Goal: Information Seeking & Learning: Learn about a topic

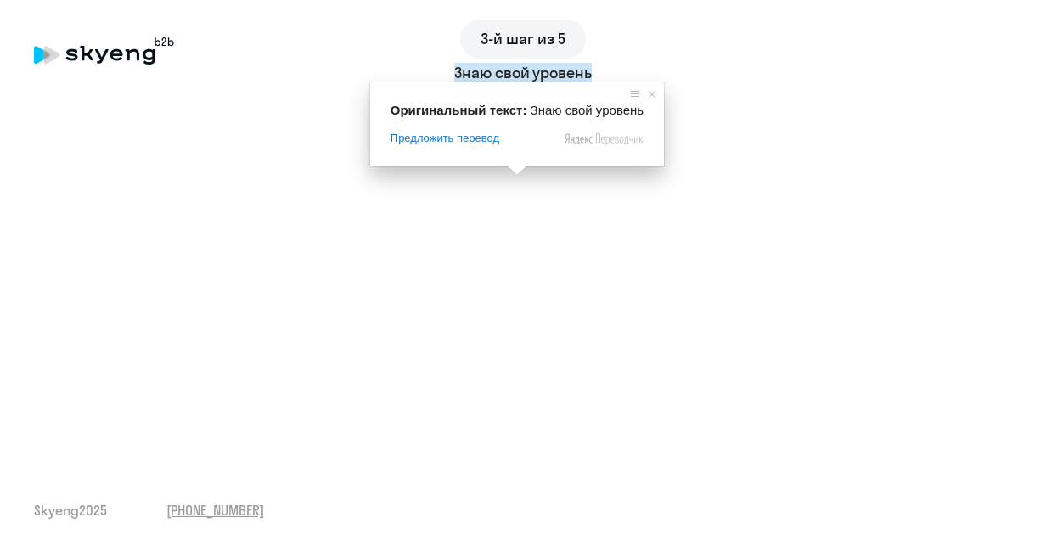
click at [516, 81] on ya-tr-span "Знаю свой уровень" at bounding box center [523, 73] width 138 height 20
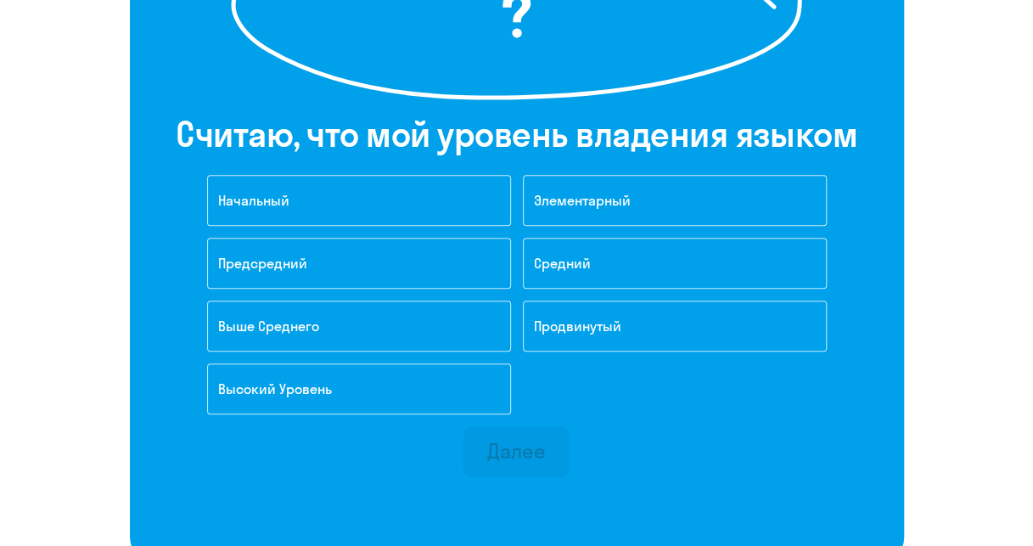
scroll to position [364, 0]
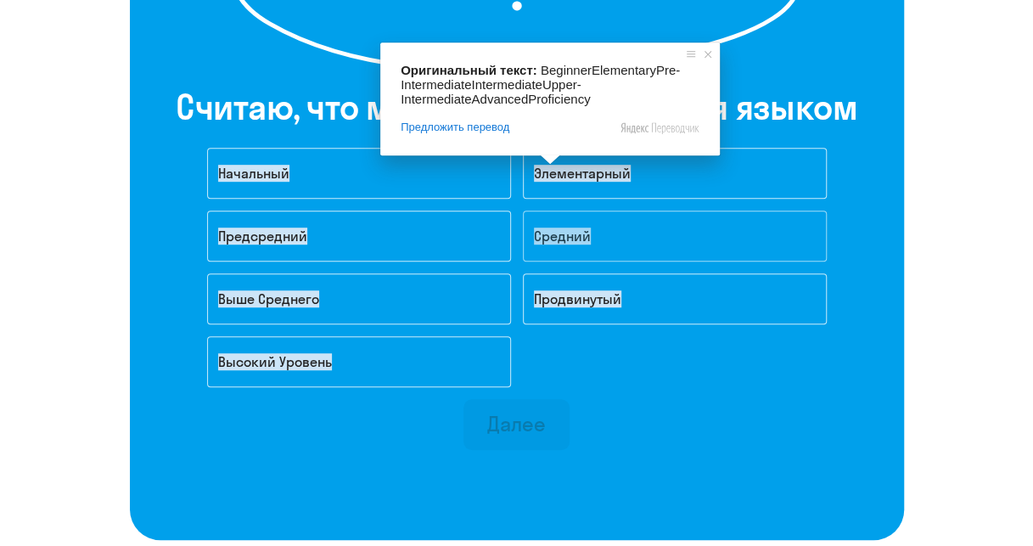
click at [556, 242] on ya-tr-span "Средний" at bounding box center [562, 235] width 57 height 17
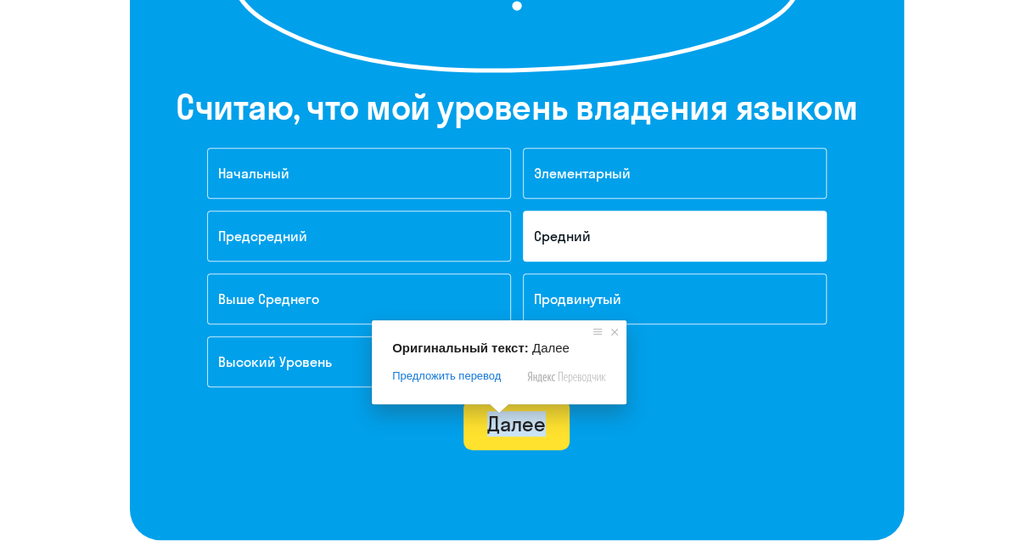
click at [514, 423] on ya-tr-span "Далее" at bounding box center [516, 423] width 59 height 25
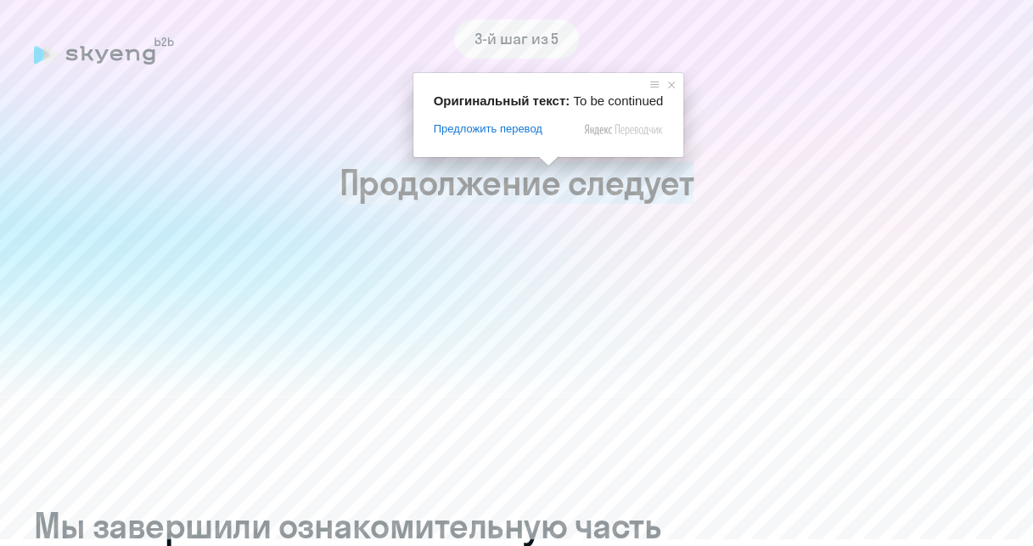
click at [545, 180] on ya-tr-span "Продолжение следует" at bounding box center [517, 182] width 355 height 42
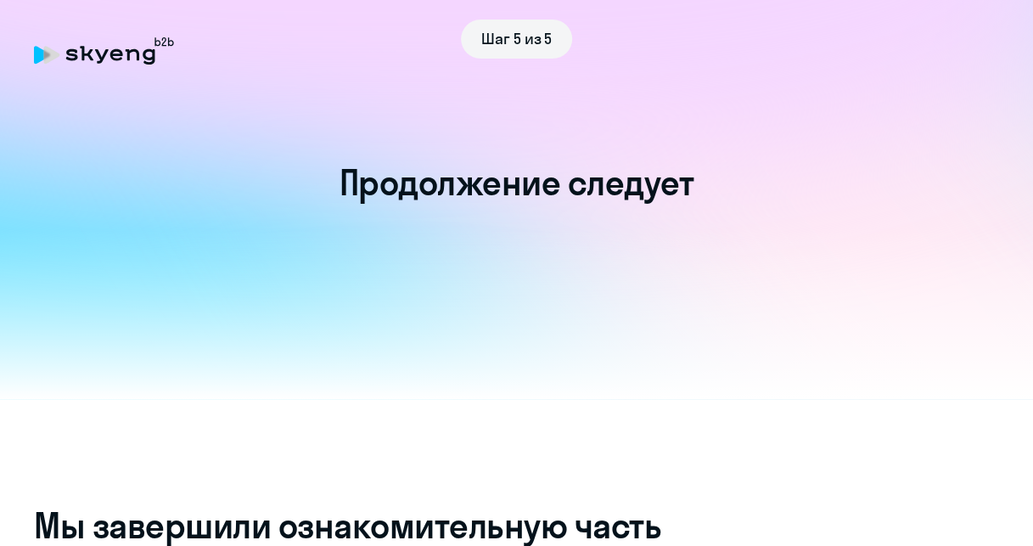
drag, startPoint x: 112, startPoint y: 70, endPoint x: 110, endPoint y: 54, distance: 16.2
click at [110, 54] on div "Шаг 5 из 5" at bounding box center [516, 39] width 965 height 39
click at [48, 59] on icon at bounding box center [52, 55] width 16 height 18
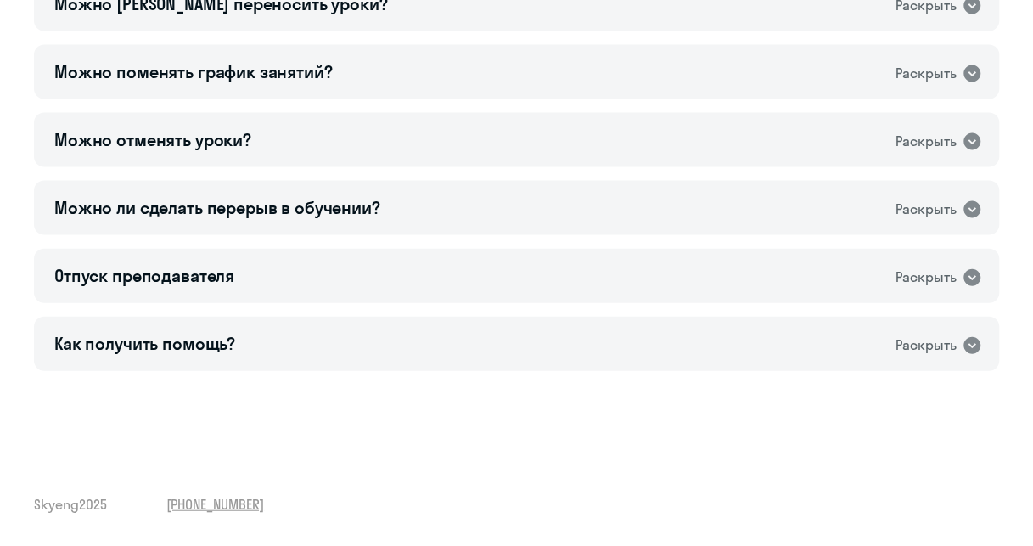
scroll to position [1788, 0]
